Goal: Transaction & Acquisition: Obtain resource

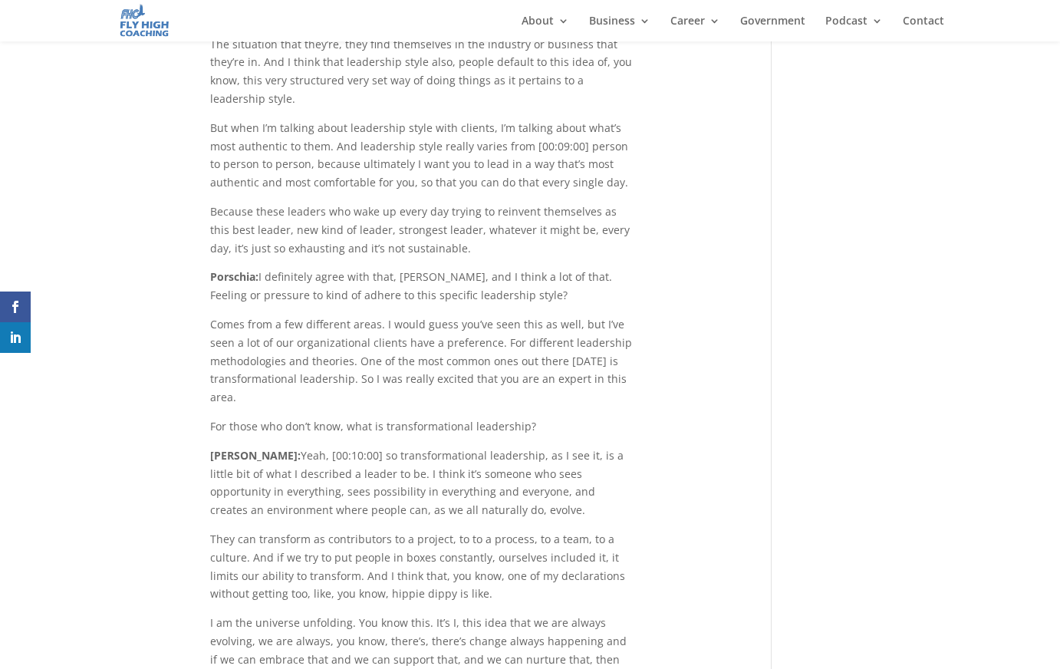
scroll to position [4268, 0]
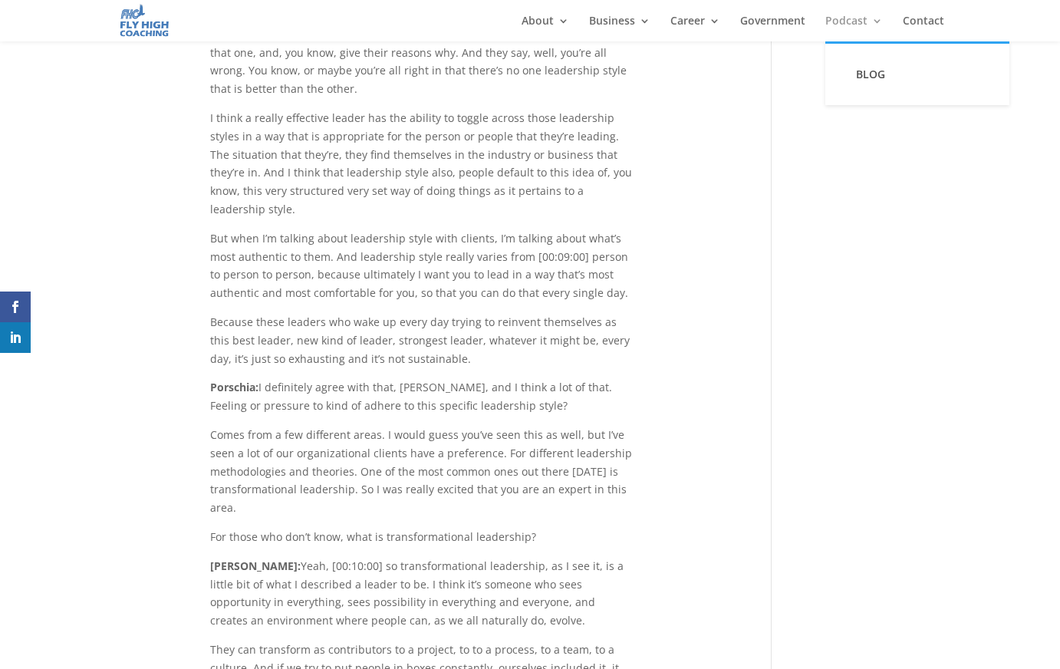
click at [870, 29] on link "Podcast" at bounding box center [854, 28] width 58 height 26
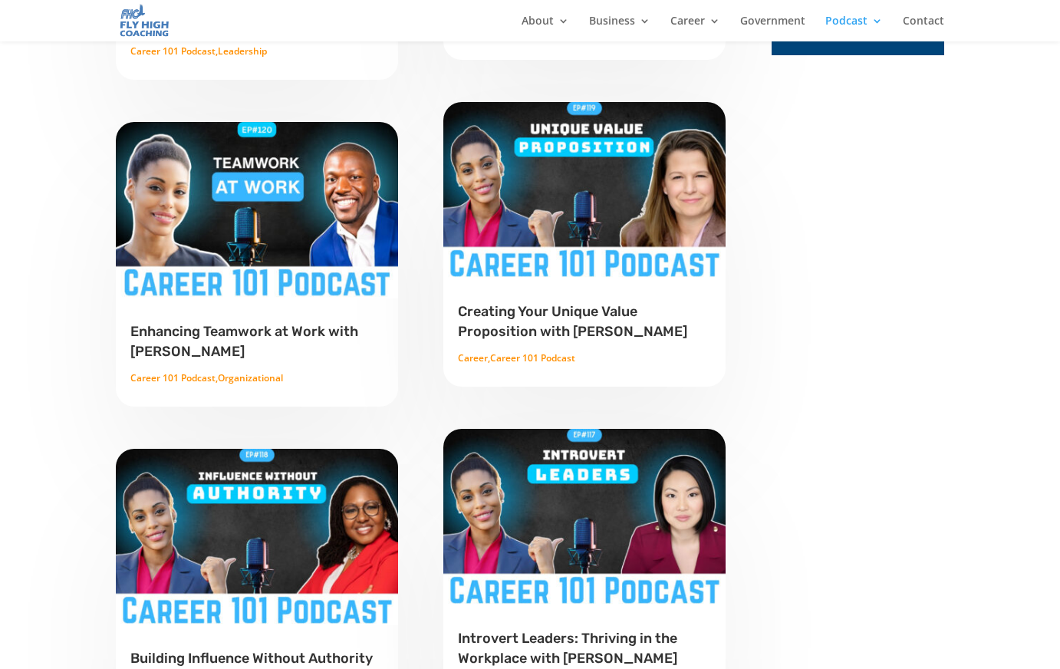
scroll to position [910, 0]
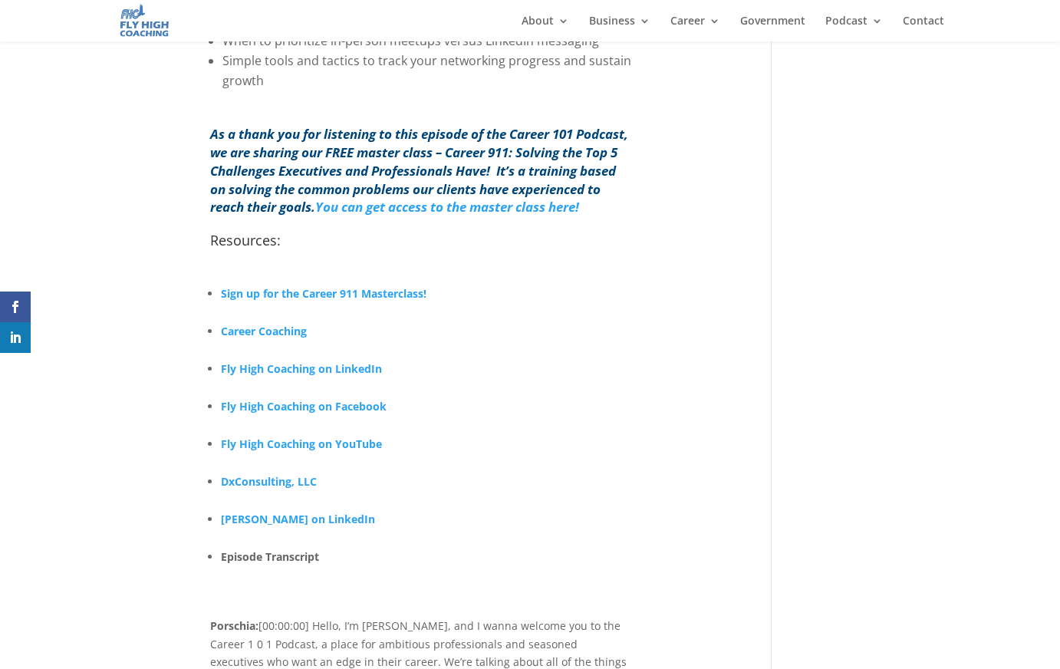
scroll to position [1189, 0]
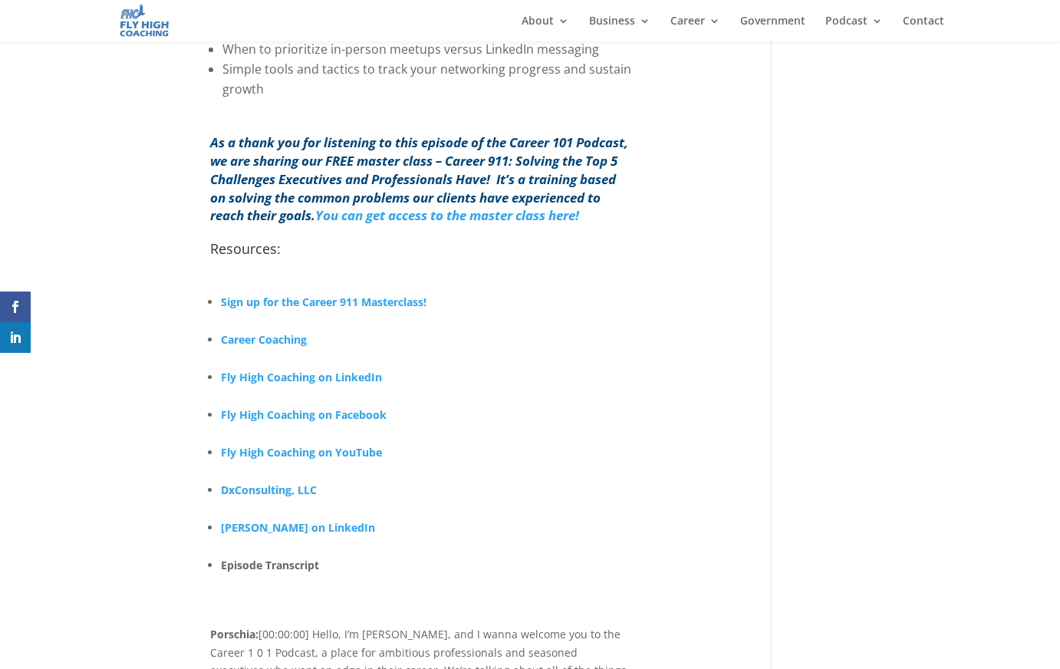
click at [535, 218] on link "You can get access to the master class here!" at bounding box center [447, 215] width 264 height 18
